Goal: Information Seeking & Learning: Compare options

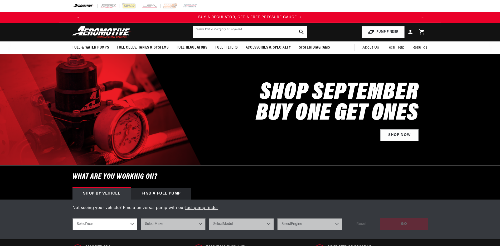
click at [225, 31] on input "text" at bounding box center [250, 32] width 115 height 12
click at [218, 29] on input "text" at bounding box center [250, 32] width 115 height 12
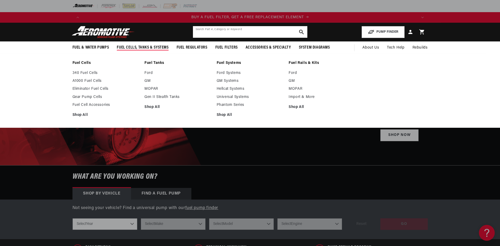
scroll to position [0, 335]
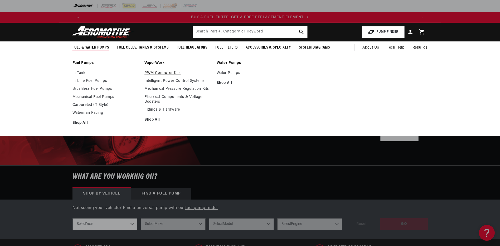
click at [161, 72] on link "PWM Controller Kits" at bounding box center [178, 73] width 67 height 5
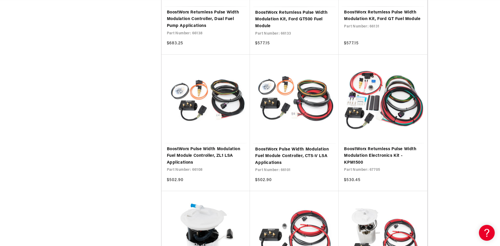
scroll to position [510, 0]
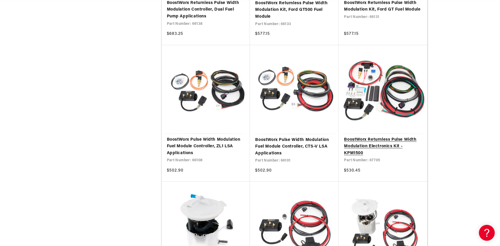
click at [376, 136] on link "BoostWorx Returnless Pulse Width Modulation Electronics Kit - KPM1500" at bounding box center [383, 146] width 78 height 20
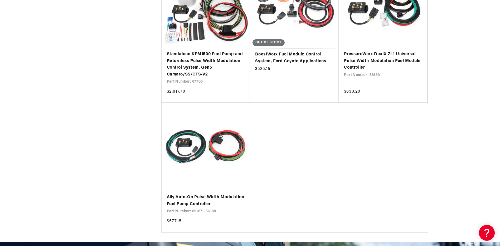
scroll to position [0, 335]
click at [208, 194] on link "Ally Auto-On Pulse Width Modulation Fuel Pump Controller" at bounding box center [206, 200] width 78 height 13
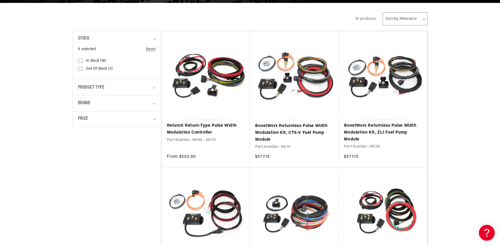
scroll to position [0, 0]
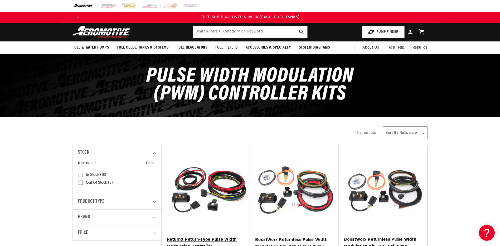
click at [197, 236] on link "ReturnX Return-Type Pulse Width Modulation Controller" at bounding box center [206, 242] width 78 height 13
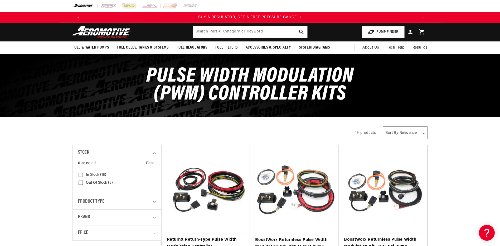
click at [289, 237] on link "BoostWorx Returnless Pulse Width Modulation Kit, CTS-V Fuel Pump Module" at bounding box center [294, 247] width 78 height 20
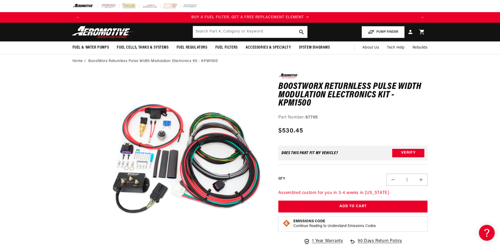
scroll to position [0, 335]
click at [402, 154] on button "Verify" at bounding box center [409, 153] width 32 height 8
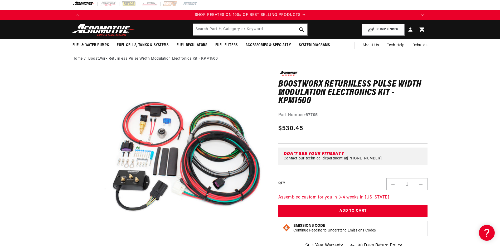
scroll to position [0, 669]
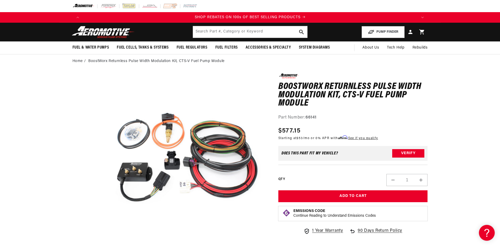
scroll to position [0, 669]
